Goal: Task Accomplishment & Management: Use online tool/utility

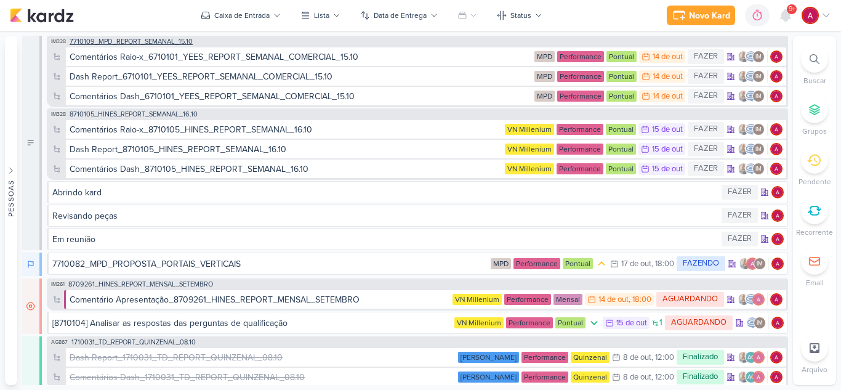
click at [144, 42] on span "7710109_MPD_REPORT_SEMANAL_15.10" at bounding box center [131, 41] width 123 height 7
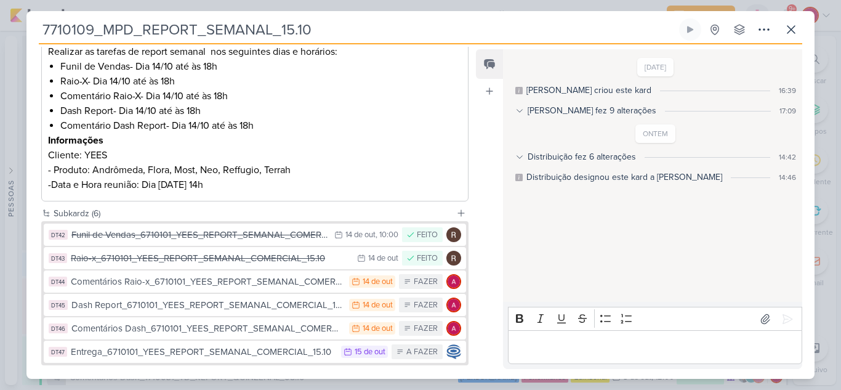
scroll to position [246, 0]
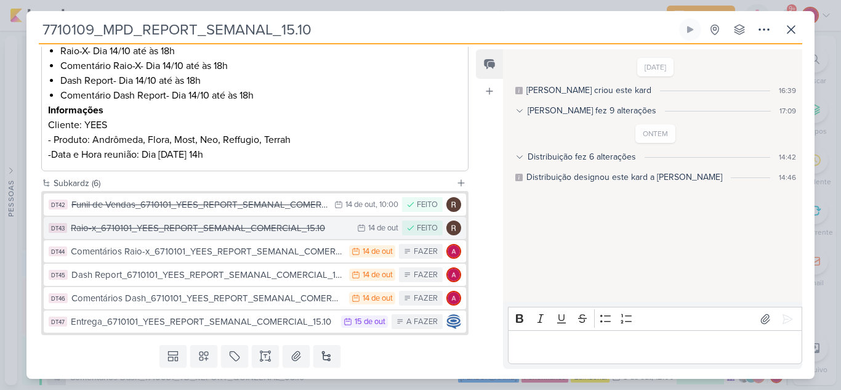
click at [259, 230] on div "Raio-x_6710101_YEES_REPORT_SEMANAL_COMERCIAL_15.10" at bounding box center [211, 228] width 280 height 14
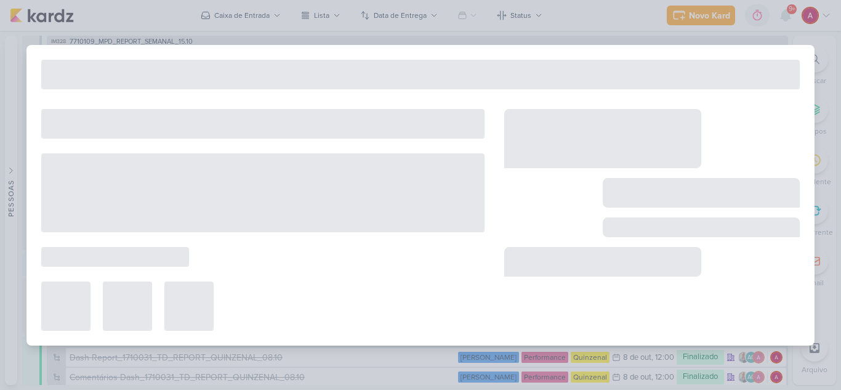
type input "Raio-x_6710101_YEES_REPORT_SEMANAL_COMERCIAL_15.10"
type input "[DATE] 23:59"
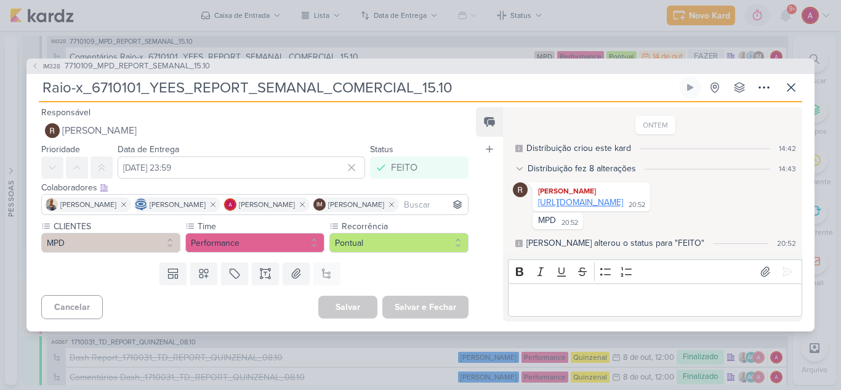
click at [574, 204] on link "[URL][DOMAIN_NAME]" at bounding box center [580, 202] width 85 height 10
click at [46, 62] on span "IM328" at bounding box center [51, 66] width 21 height 9
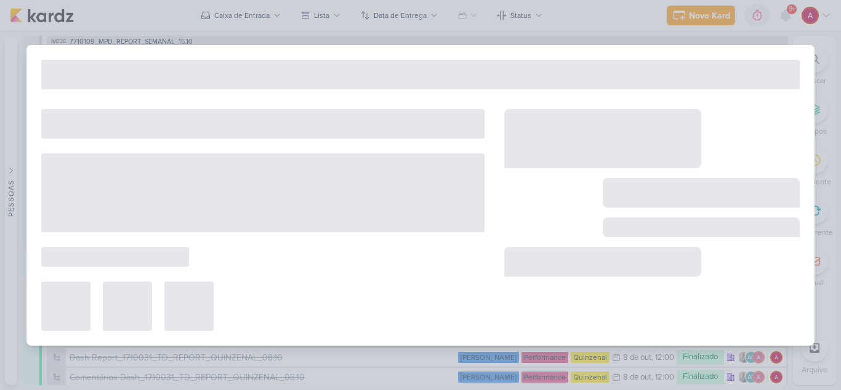
type input "7710109_MPD_REPORT_SEMANAL_15.10"
type input "[DATE] 18:00"
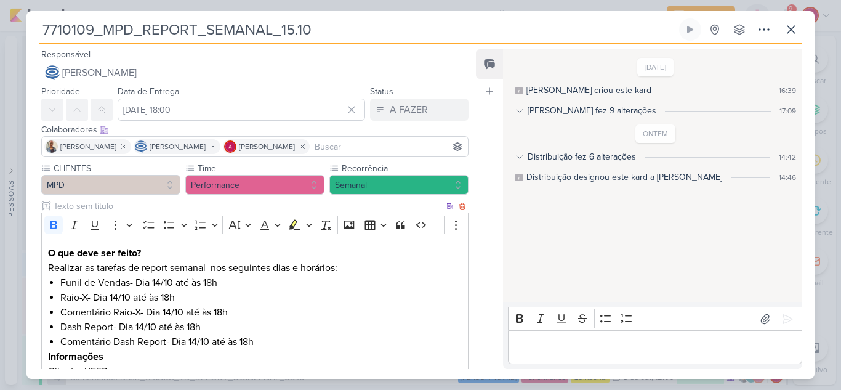
scroll to position [281, 0]
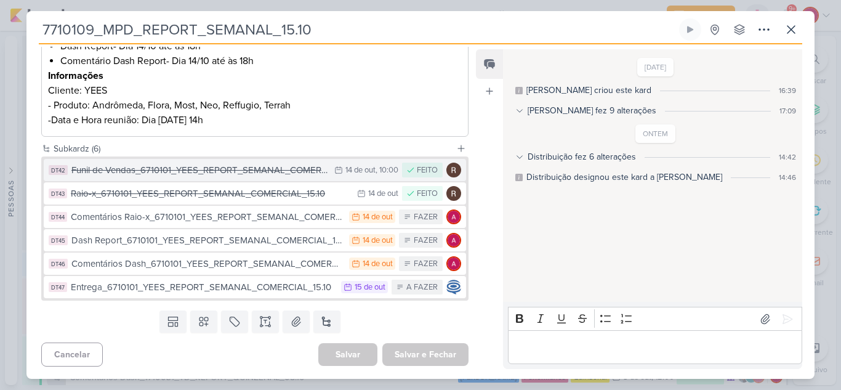
click at [238, 171] on div "Funil de Vendas_6710101_YEES_REPORT_SEMANAL_COMERCIAL_15.10" at bounding box center [199, 170] width 257 height 14
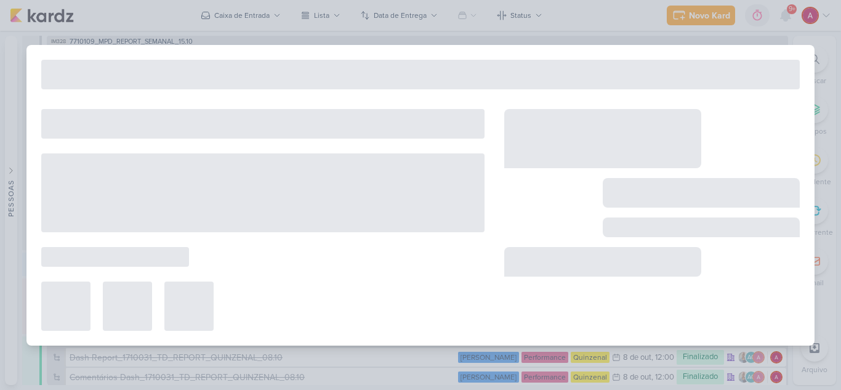
type input "Funil de Vendas_6710101_YEES_REPORT_SEMANAL_COMERCIAL_15.10"
type input "[DATE] 10:00"
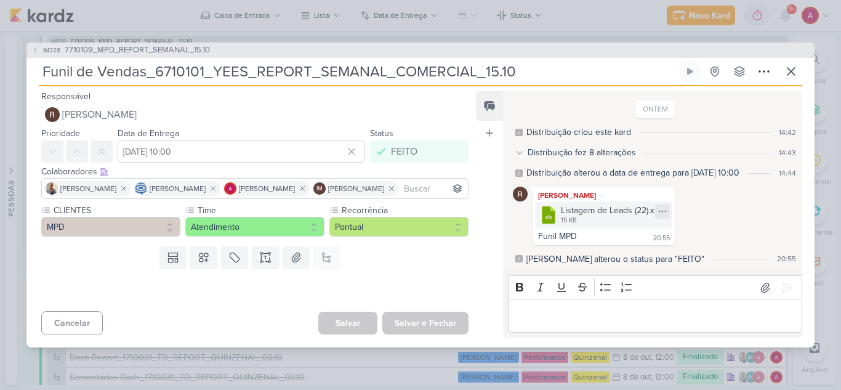
click at [660, 210] on icon at bounding box center [662, 211] width 10 height 10
click at [608, 255] on div "Baixar" at bounding box center [603, 252] width 23 height 13
click at [789, 74] on icon at bounding box center [790, 71] width 7 height 7
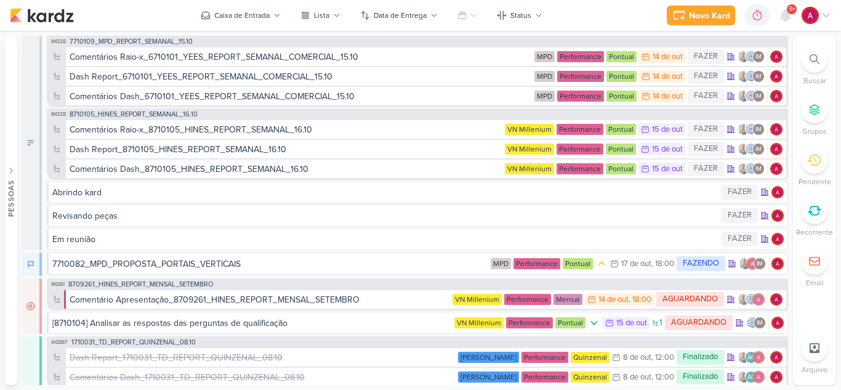
click at [820, 17] on div at bounding box center [817, 15] width 30 height 17
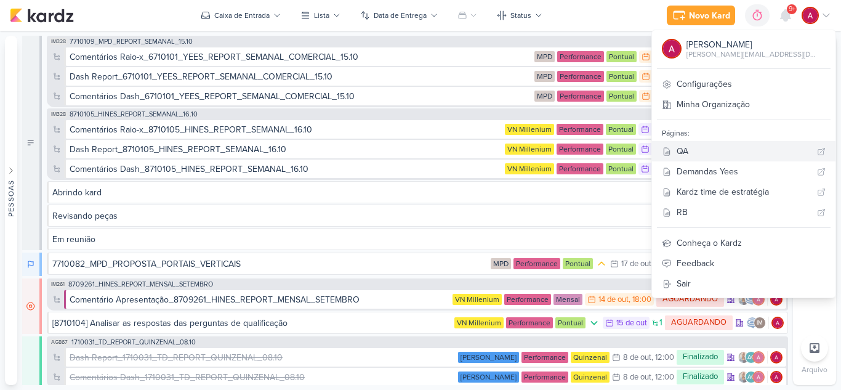
click at [722, 155] on div "QA" at bounding box center [744, 151] width 135 height 13
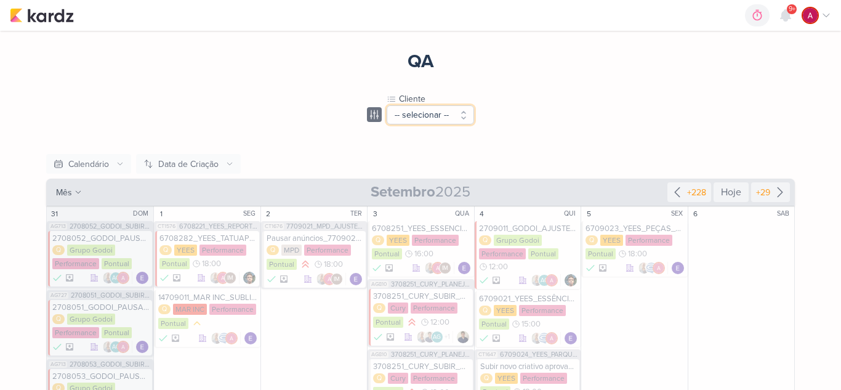
click at [419, 110] on button "-- selecionar --" at bounding box center [430, 114] width 87 height 19
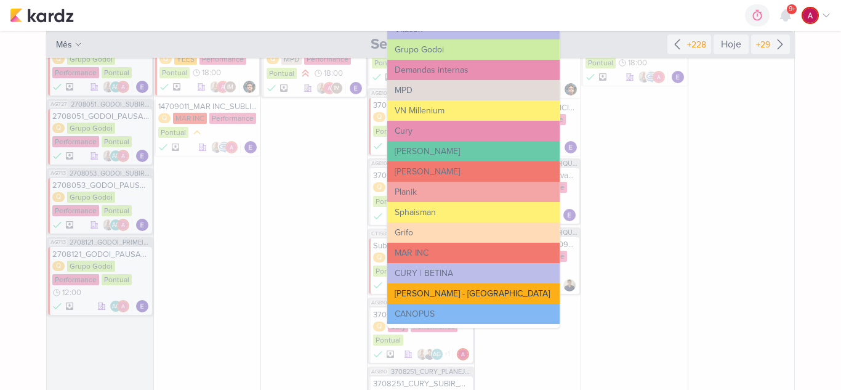
scroll to position [62, 0]
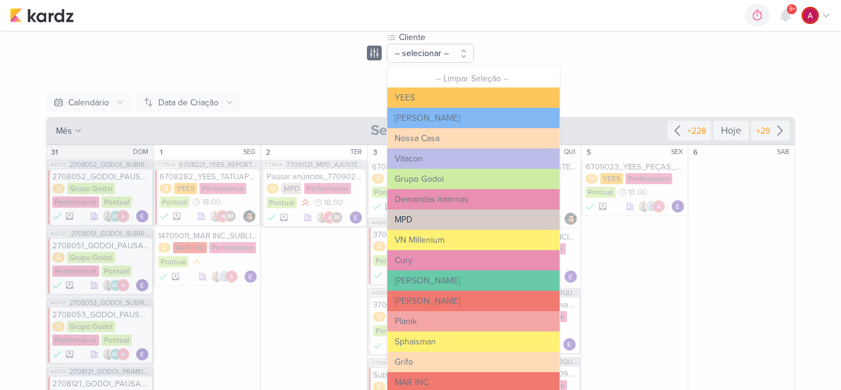
click at [446, 218] on button "MPD" at bounding box center [473, 219] width 172 height 20
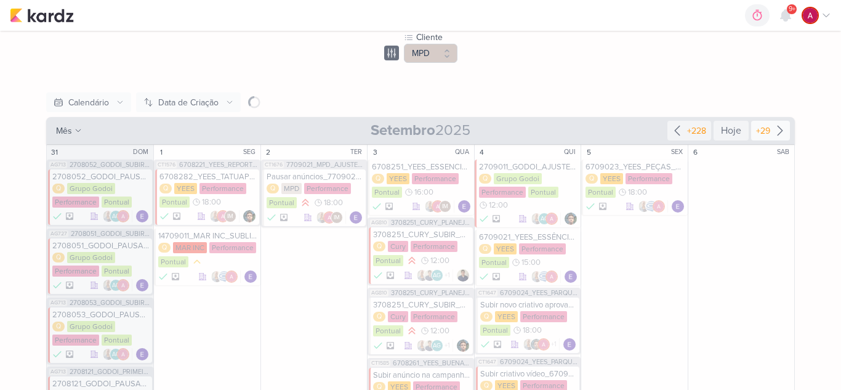
click at [773, 129] on icon at bounding box center [780, 130] width 15 height 15
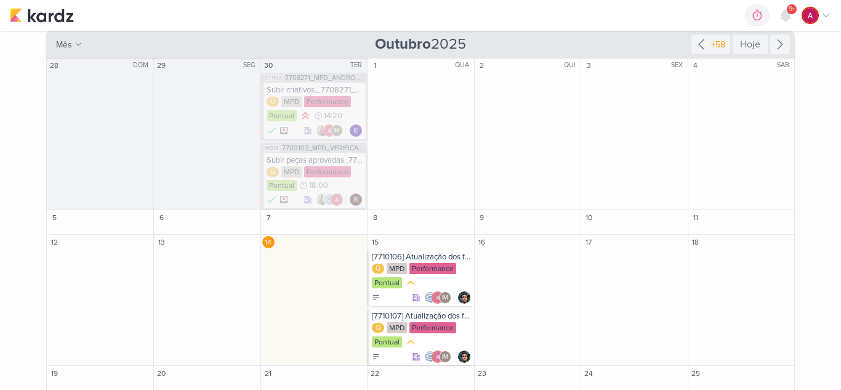
scroll to position [179, 0]
